Goal: Information Seeking & Learning: Learn about a topic

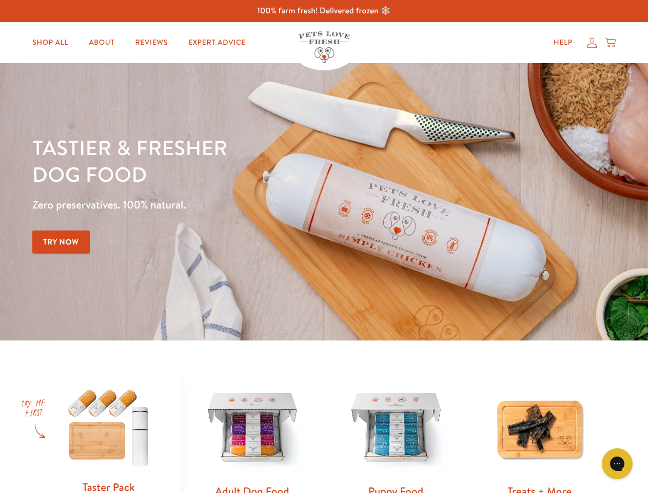
click at [324, 246] on div "Tastier & fresher dog food Zero preservatives. 100% natural. Try Now" at bounding box center [226, 201] width 389 height 135
click at [617, 463] on icon "Gorgias live chat" at bounding box center [617, 463] width 10 height 10
